Goal: Find specific page/section: Find specific page/section

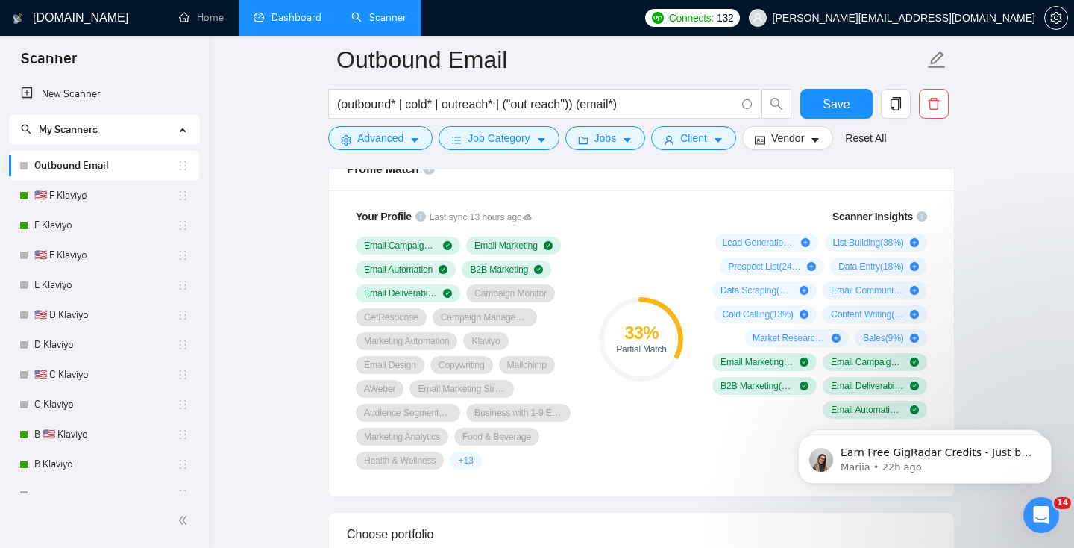
click at [298, 22] on link "Dashboard" at bounding box center [288, 17] width 68 height 13
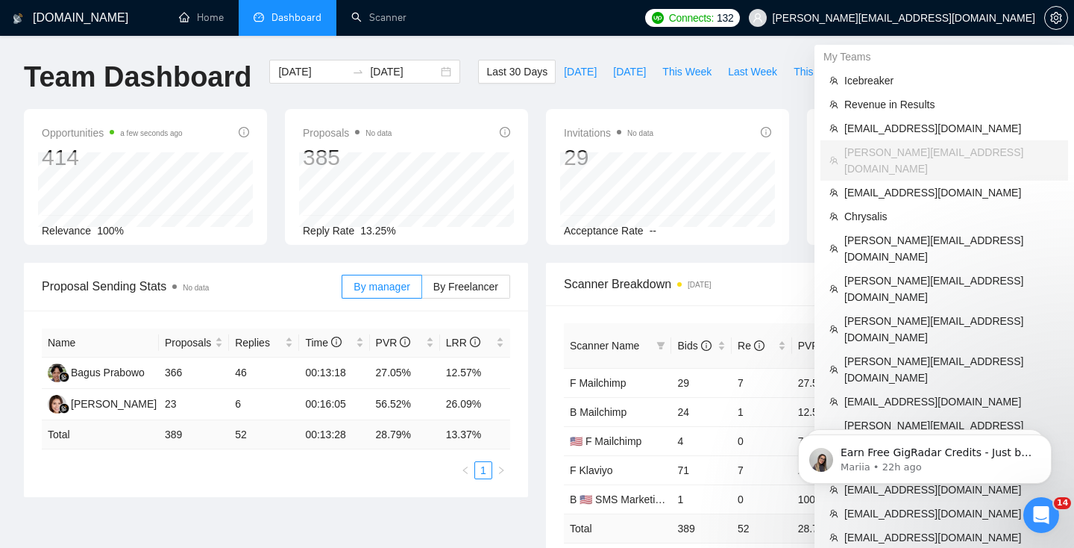
click at [967, 18] on span "[PERSON_NAME][EMAIL_ADDRESS][DOMAIN_NAME]" at bounding box center [904, 18] width 263 height 0
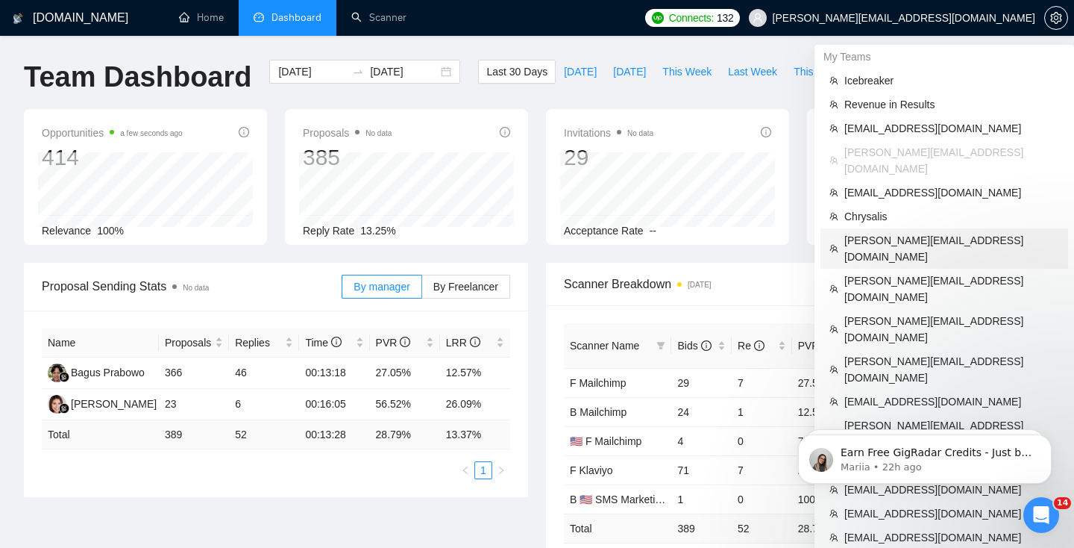
click at [888, 232] on span "[PERSON_NAME][EMAIL_ADDRESS][DOMAIN_NAME]" at bounding box center [952, 248] width 215 height 33
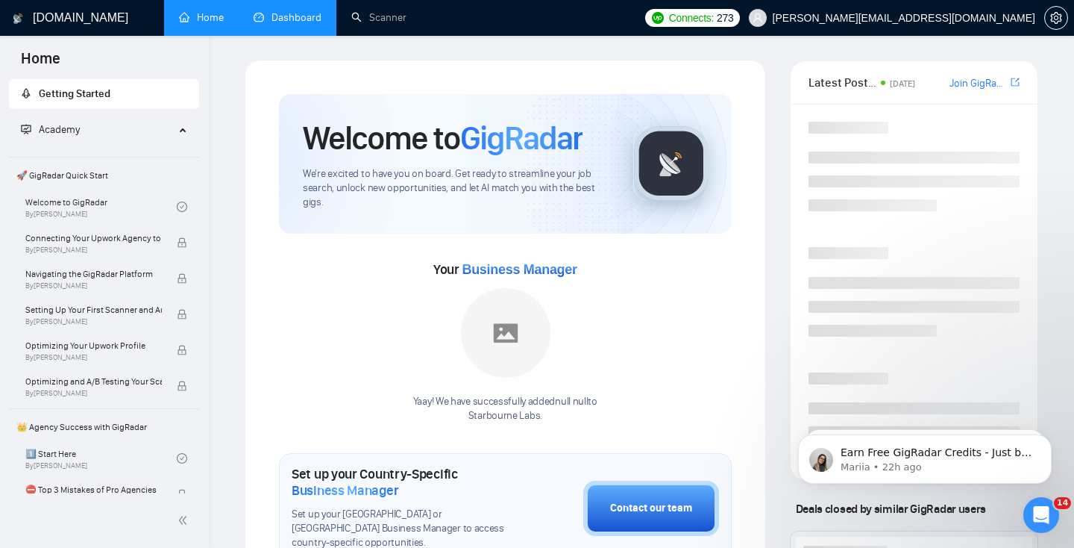
click at [273, 24] on link "Dashboard" at bounding box center [288, 17] width 68 height 13
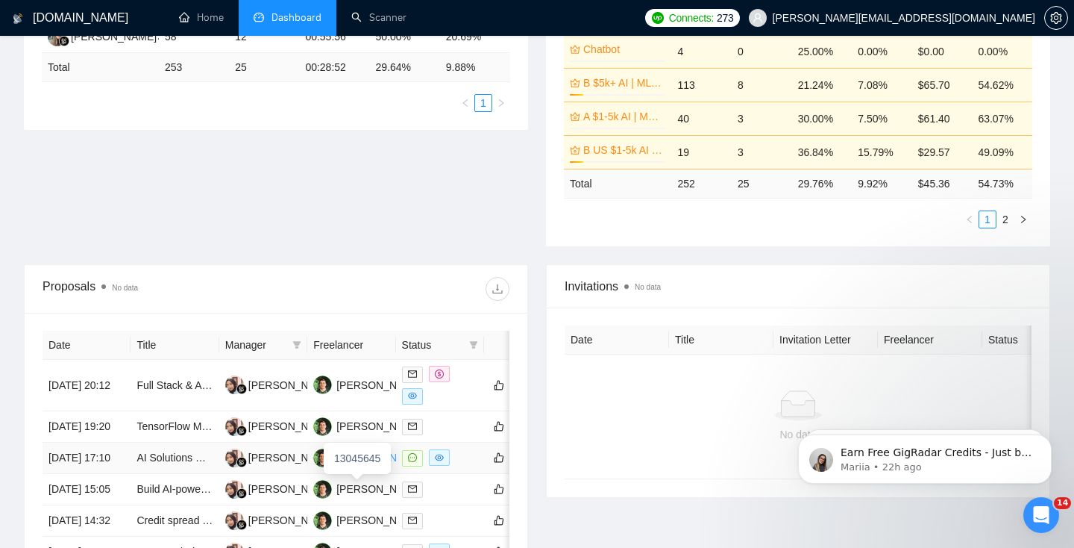
scroll to position [460, 0]
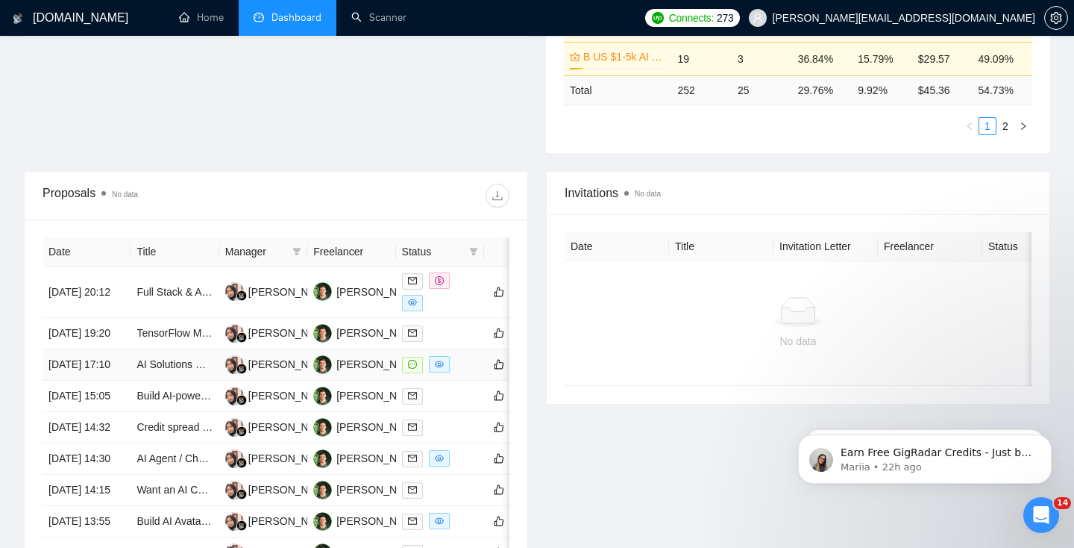
click at [178, 381] on td "AI Solutions Research for Cost-Effective Logo Detection" at bounding box center [175, 364] width 88 height 31
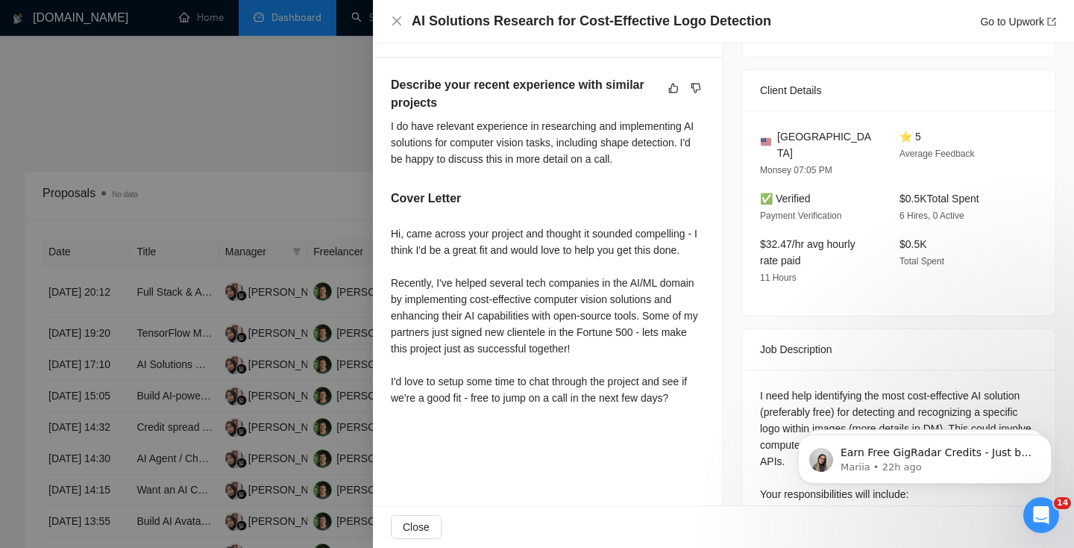
scroll to position [361, 0]
click at [274, 362] on div at bounding box center [537, 274] width 1074 height 548
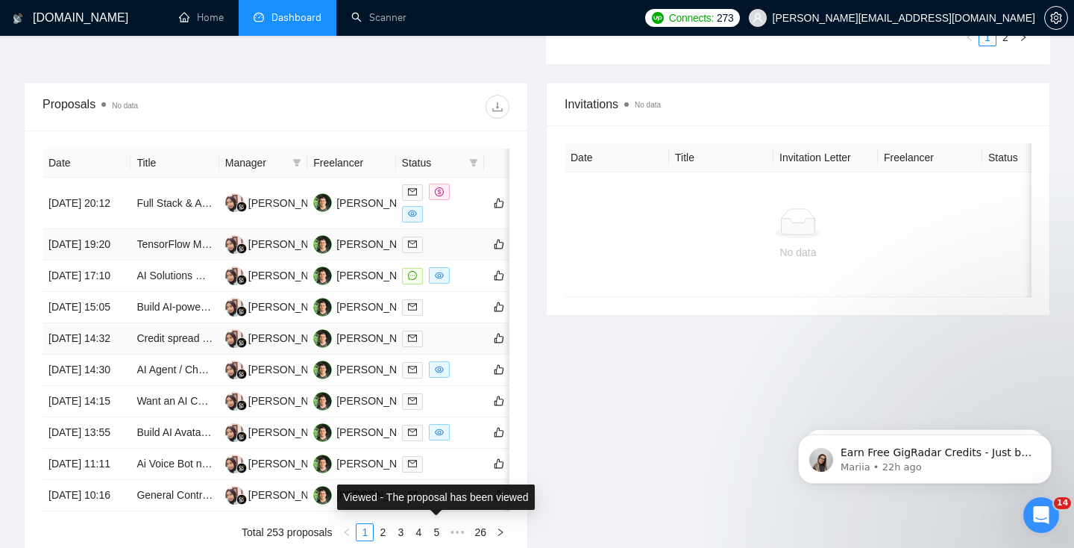
scroll to position [548, 0]
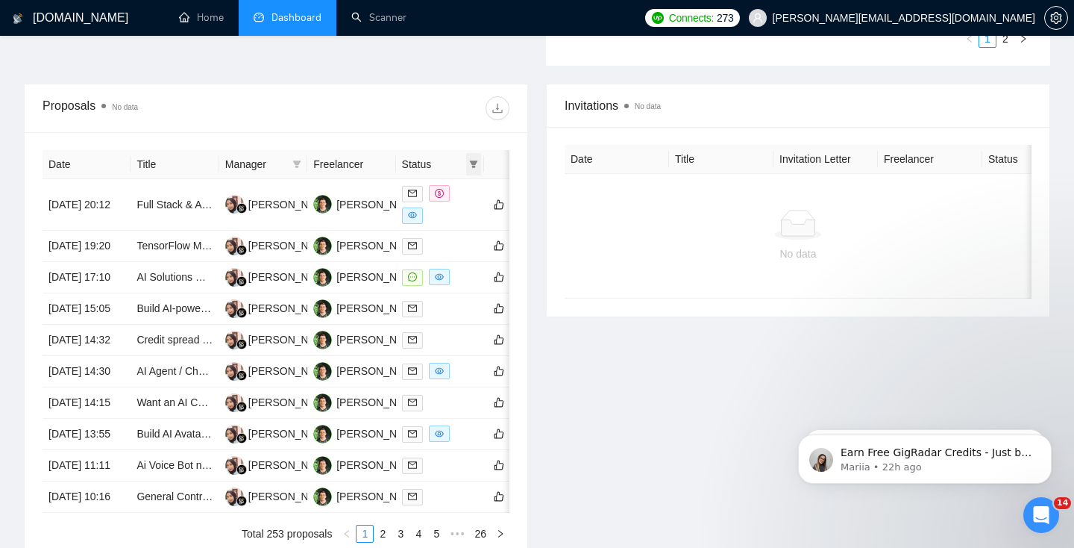
click at [475, 163] on icon "filter" at bounding box center [474, 163] width 8 height 7
click at [415, 189] on span "Chat" at bounding box center [427, 193] width 28 height 12
checkbox input "true"
click at [463, 242] on span "OK" at bounding box center [461, 246] width 15 height 16
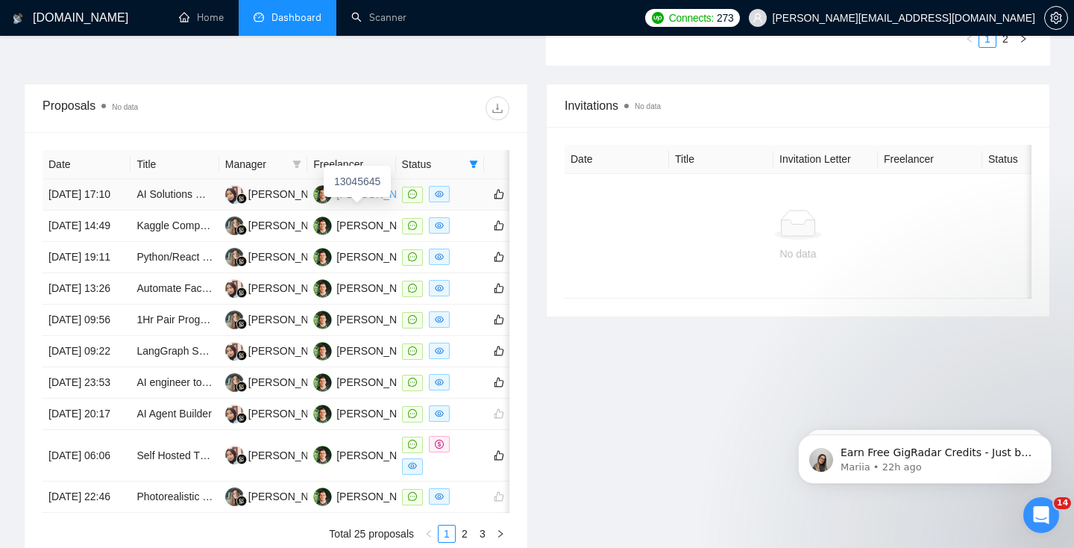
click at [351, 202] on div "[PERSON_NAME]" at bounding box center [380, 194] width 86 height 16
